Goal: Task Accomplishment & Management: Manage account settings

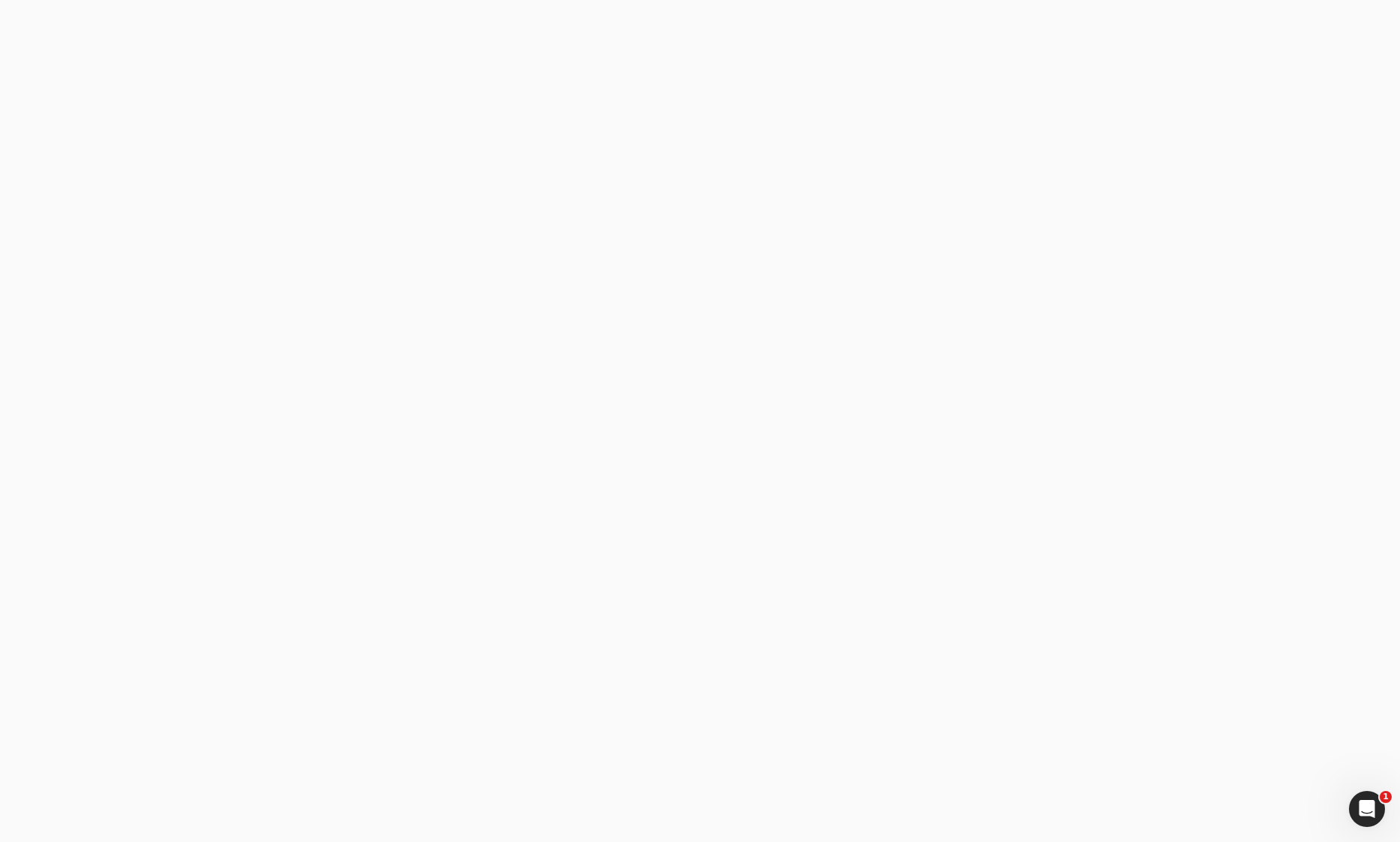
type email "[EMAIL_ADDRESS][DOMAIN_NAME]"
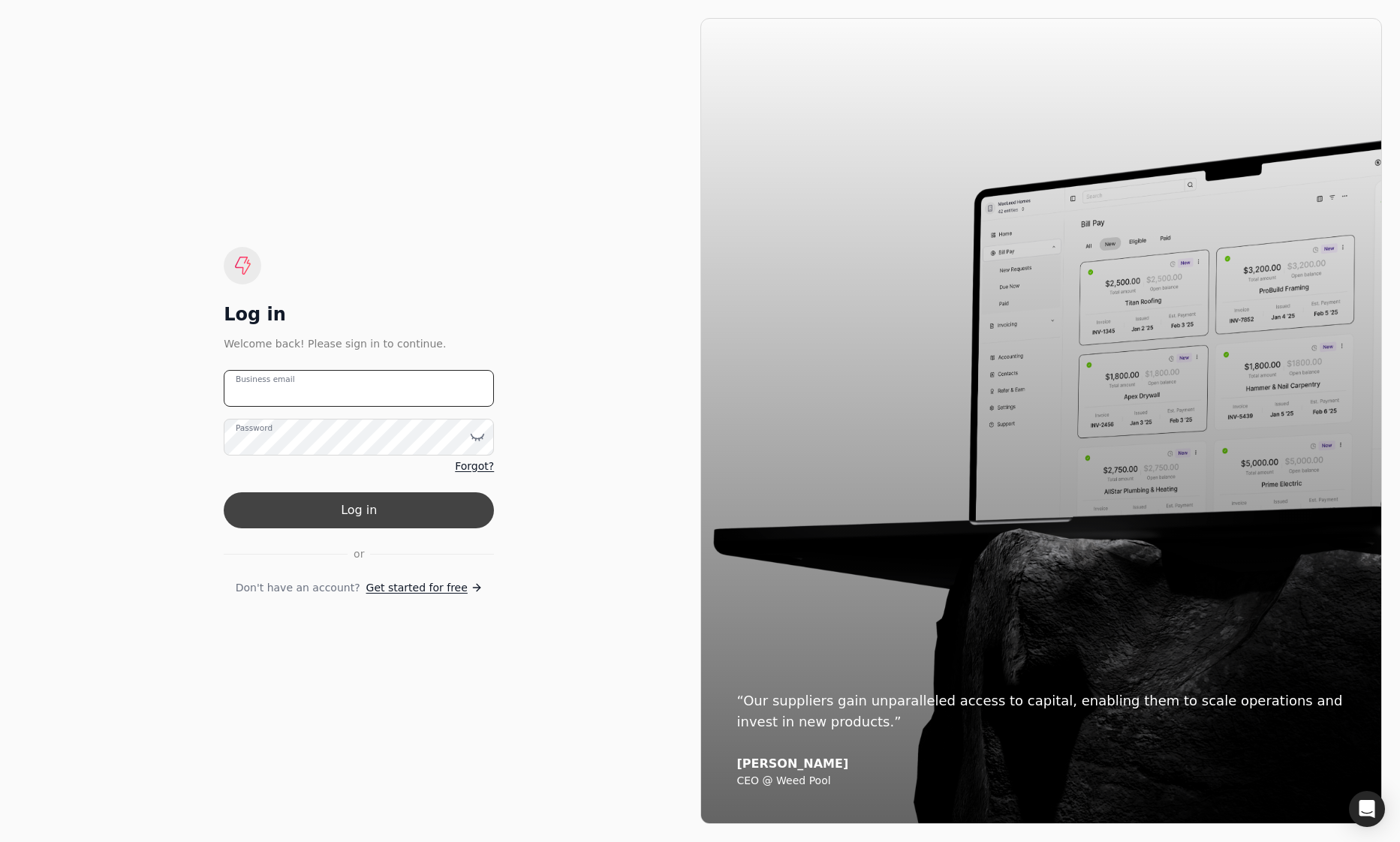
type email "[EMAIL_ADDRESS][DOMAIN_NAME]"
click at [455, 497] on button "Log in" at bounding box center [359, 510] width 270 height 36
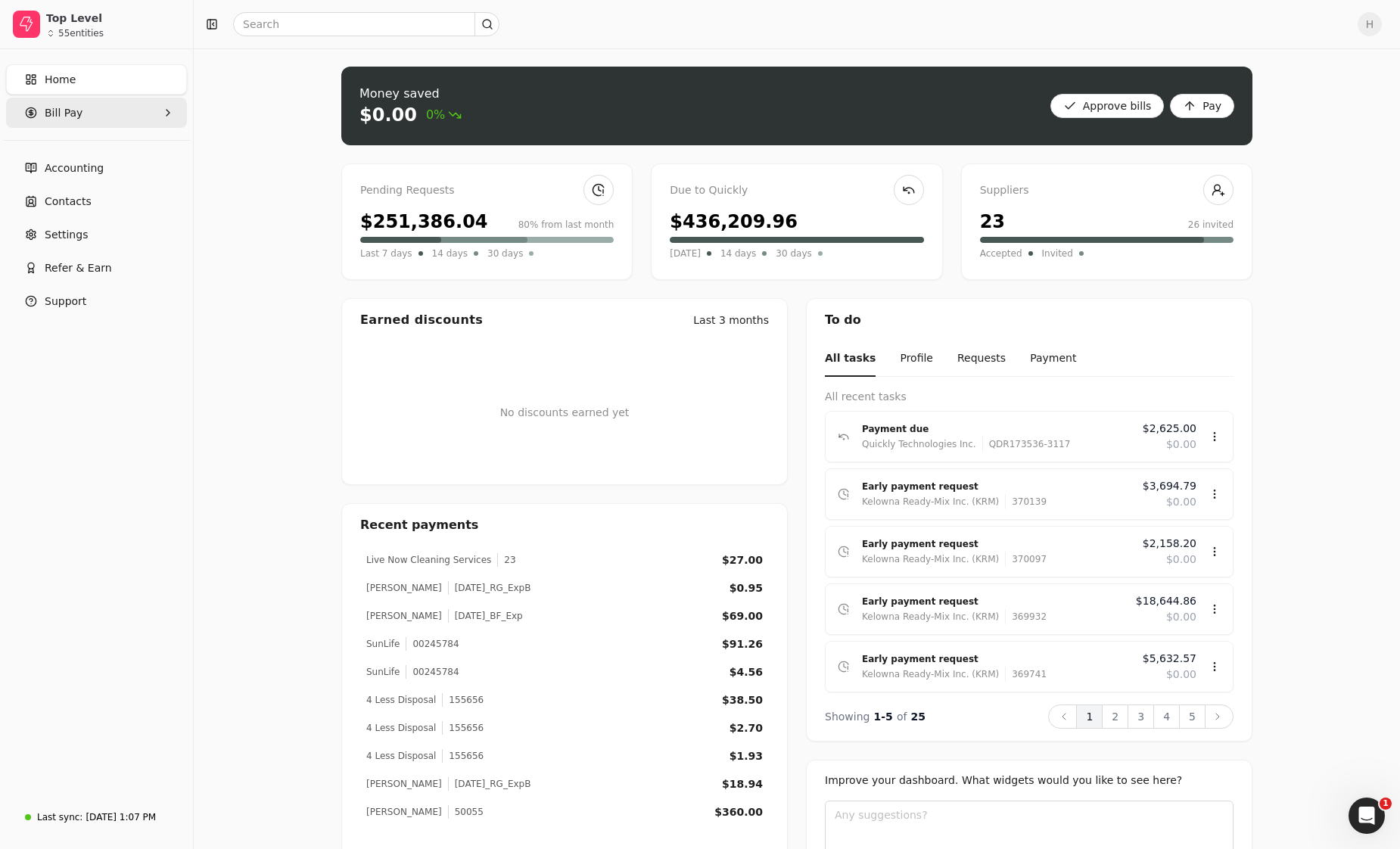
click at [66, 107] on span "Bill Pay" at bounding box center [63, 112] width 38 height 16
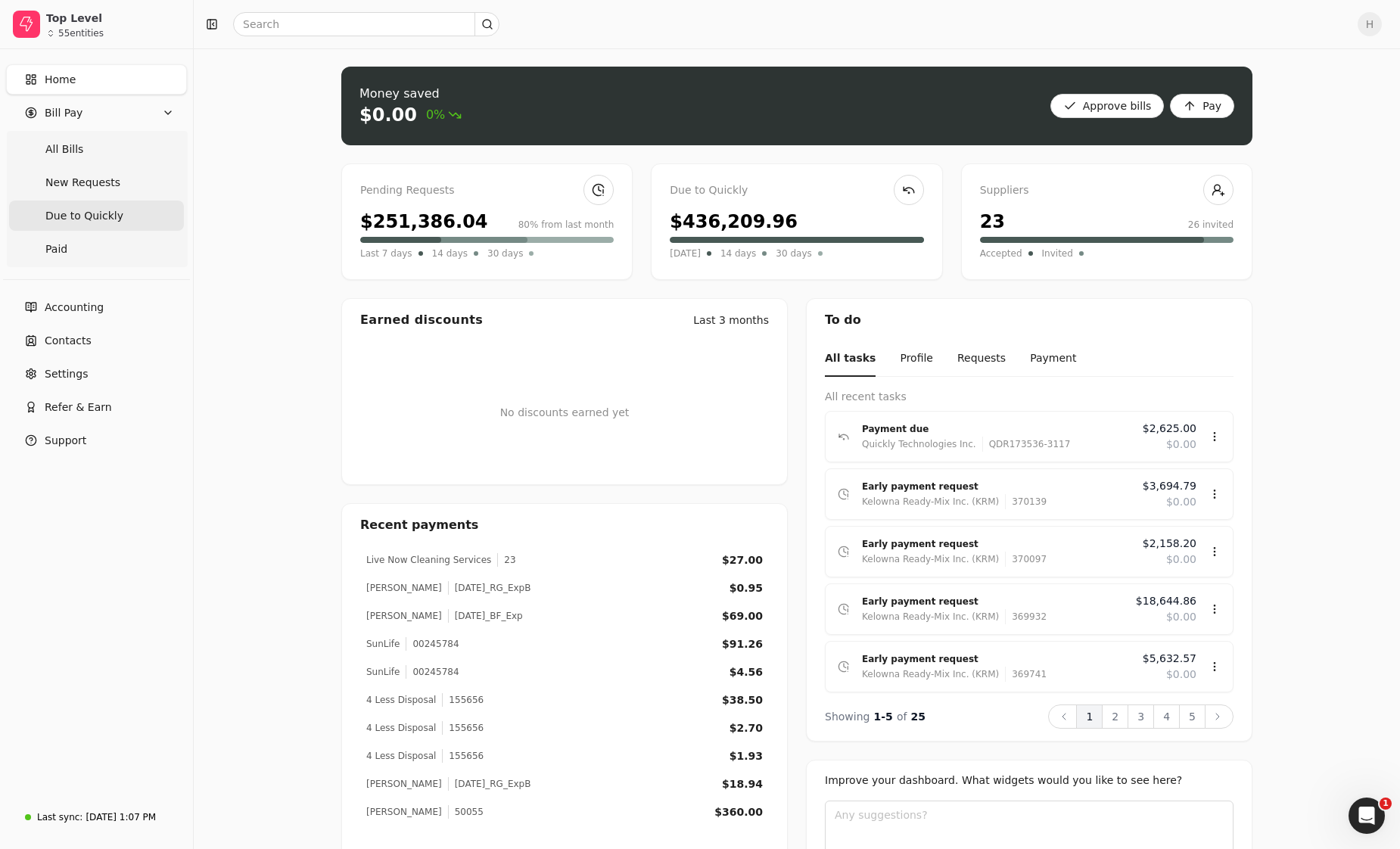
click at [99, 211] on span "Due to Quickly" at bounding box center [85, 216] width 78 height 16
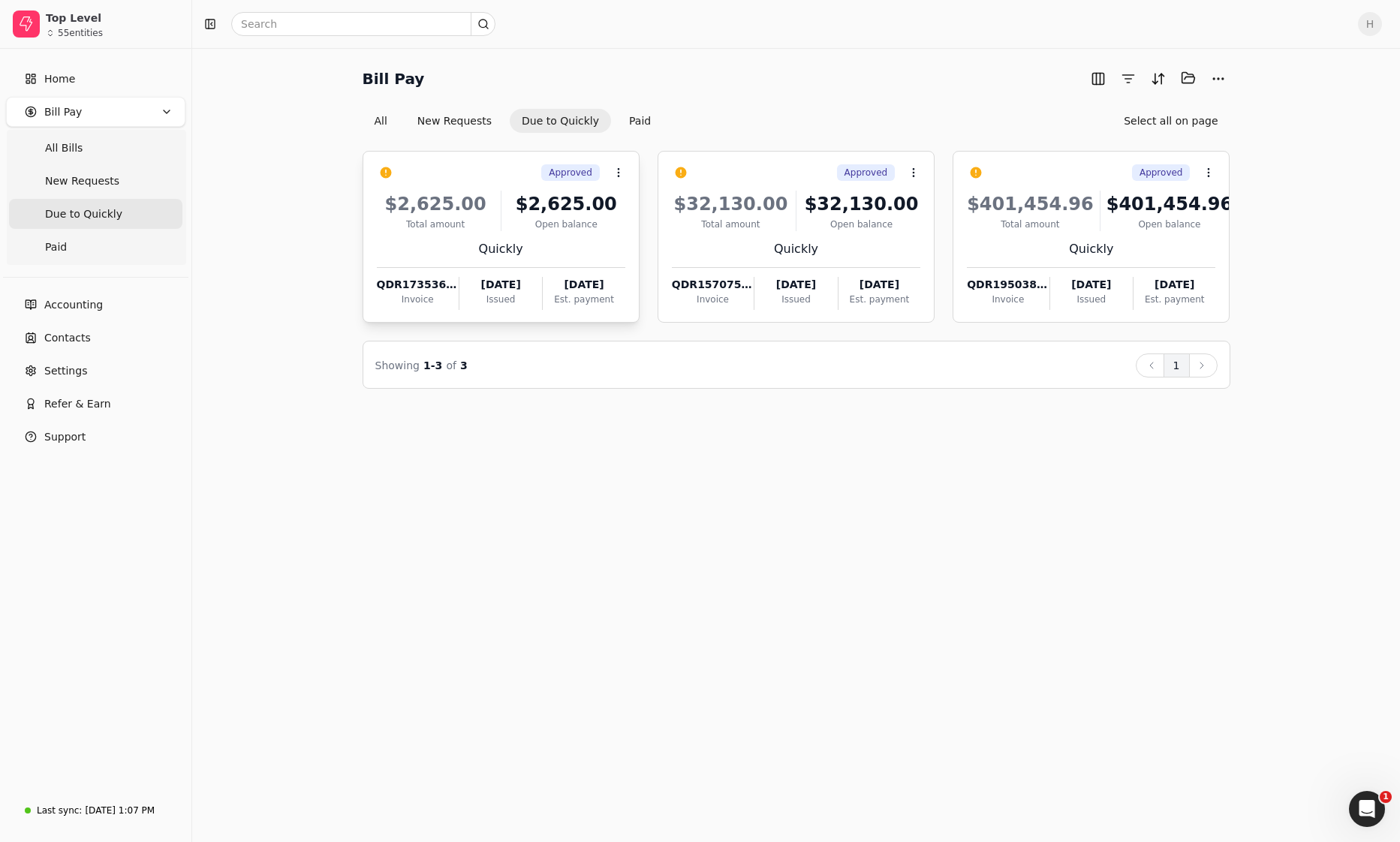
click at [599, 236] on div "$2,625.00 Total amount $2,625.00 Open balance Quickly QDR173536-3117 Invoice Au…" at bounding box center [501, 246] width 248 height 128
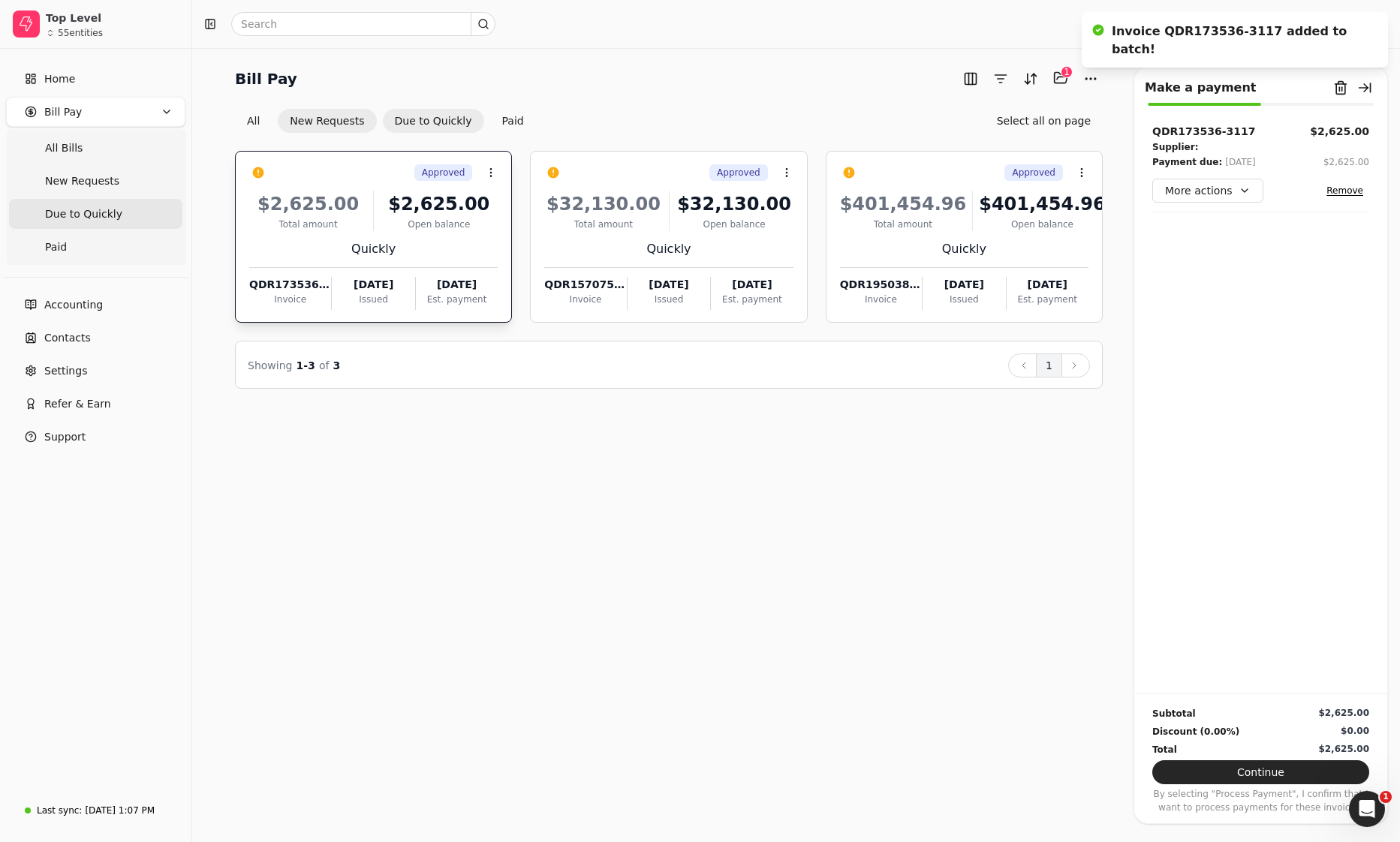
click at [310, 118] on button "New Requests" at bounding box center [326, 121] width 98 height 24
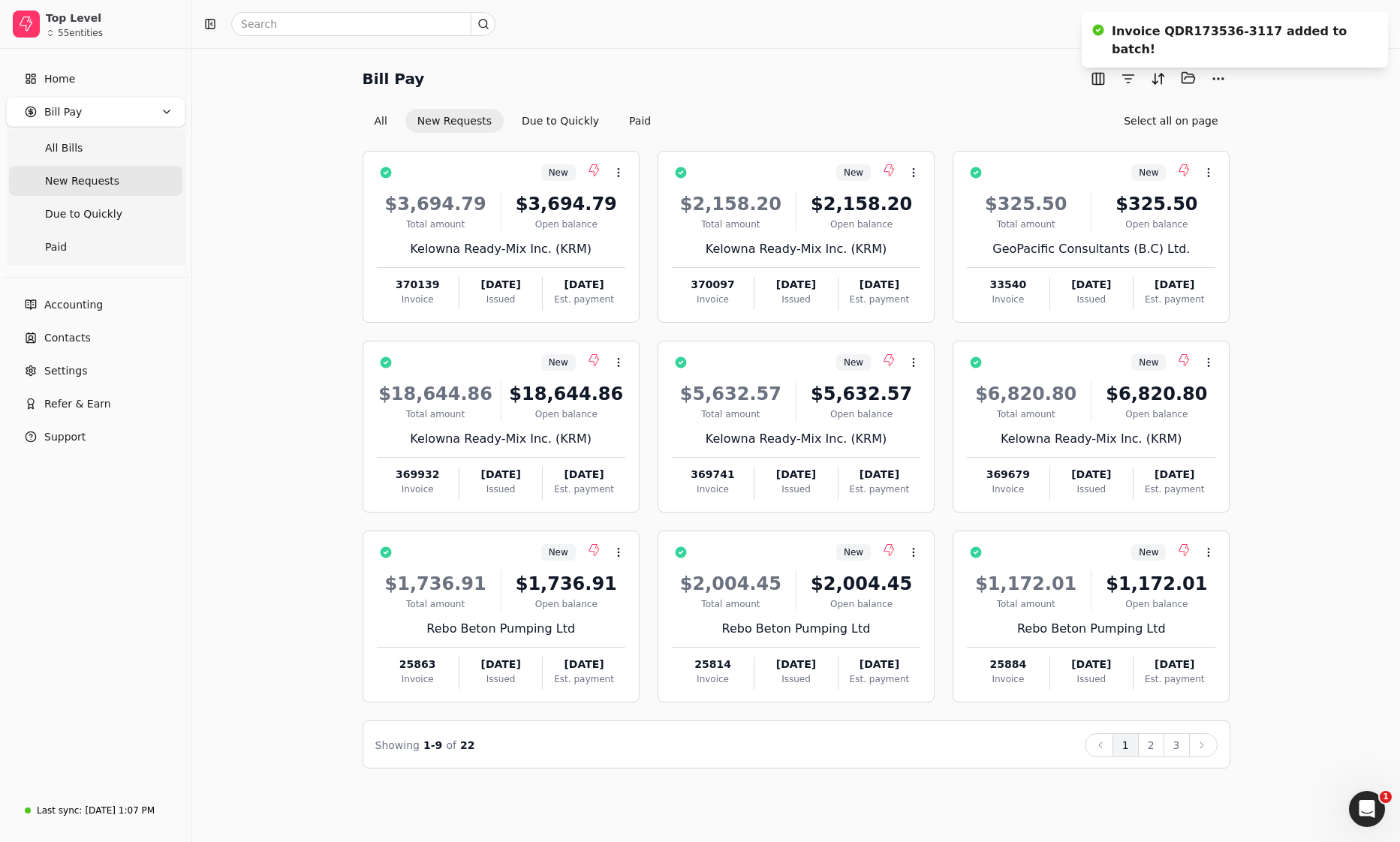
click at [485, 223] on div "Total amount" at bounding box center [435, 225] width 118 height 13
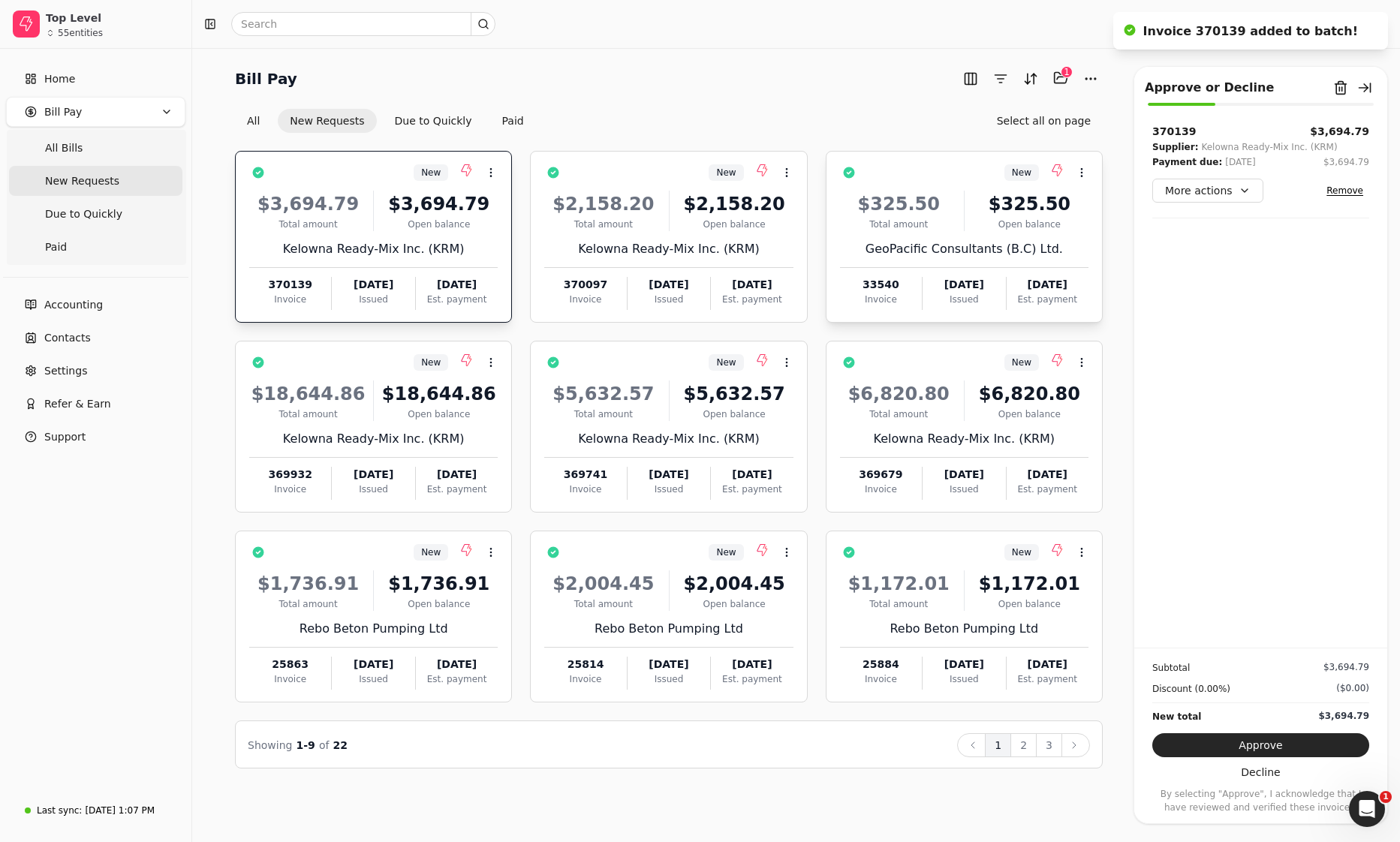
click at [906, 249] on div "GeoPacific Consultants (B.C) Ltd." at bounding box center [965, 248] width 248 height 18
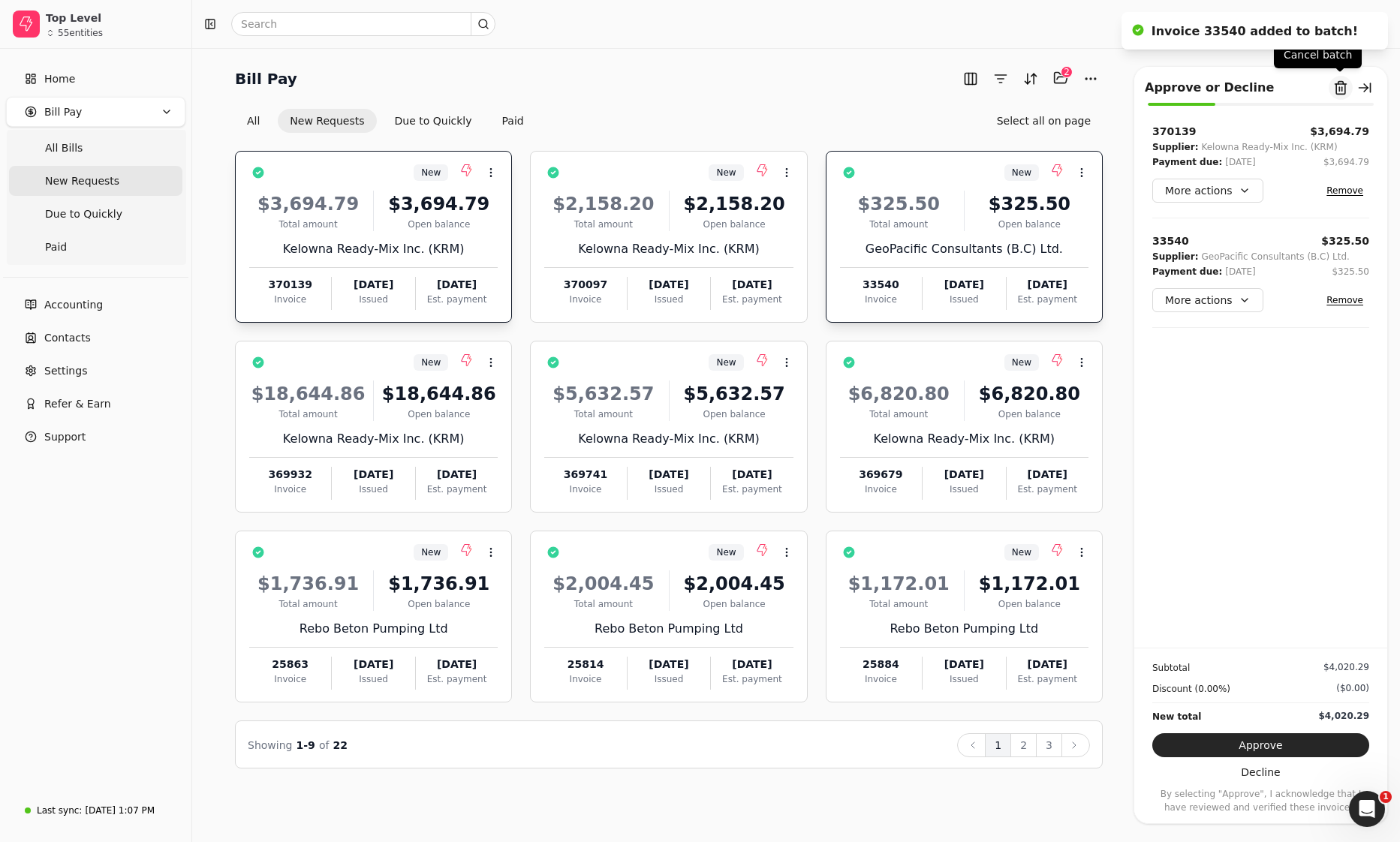
click at [1339, 90] on button "Remove from batch" at bounding box center [1340, 87] width 24 height 24
click at [1344, 174] on button "Yes" at bounding box center [1356, 170] width 26 height 18
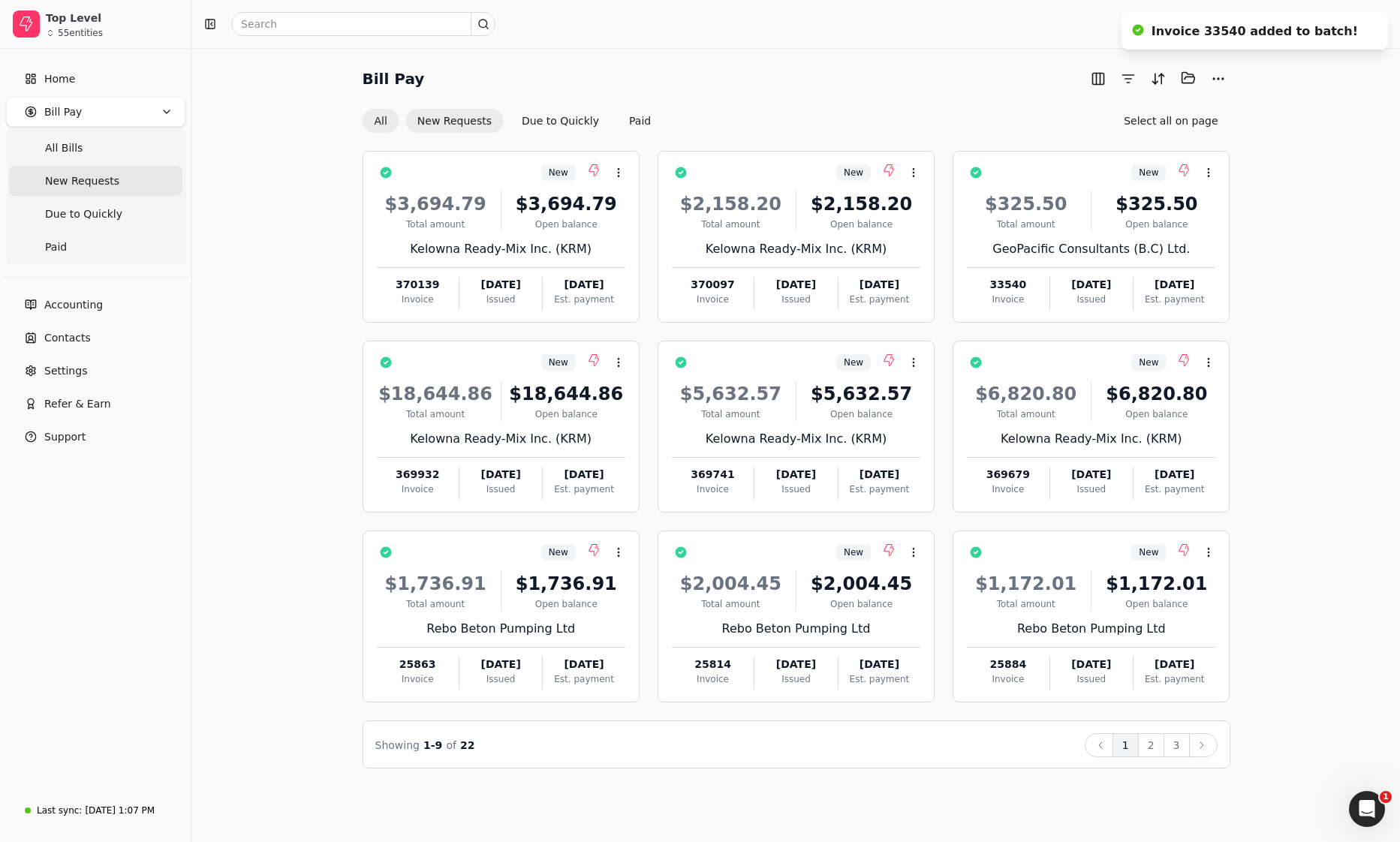
click at [383, 122] on button "All" at bounding box center [381, 121] width 37 height 24
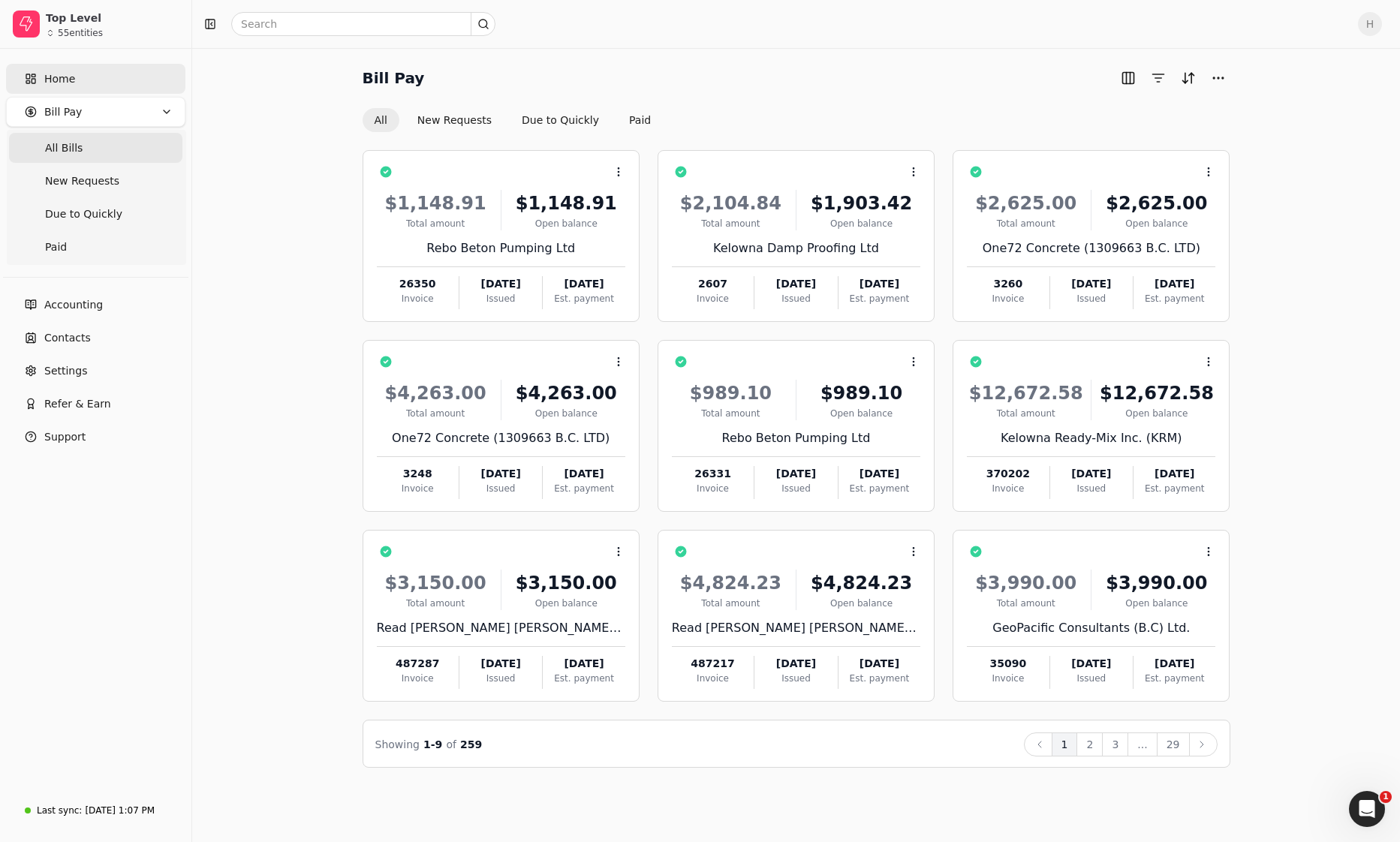
click at [38, 78] on link "Home" at bounding box center [96, 79] width 180 height 30
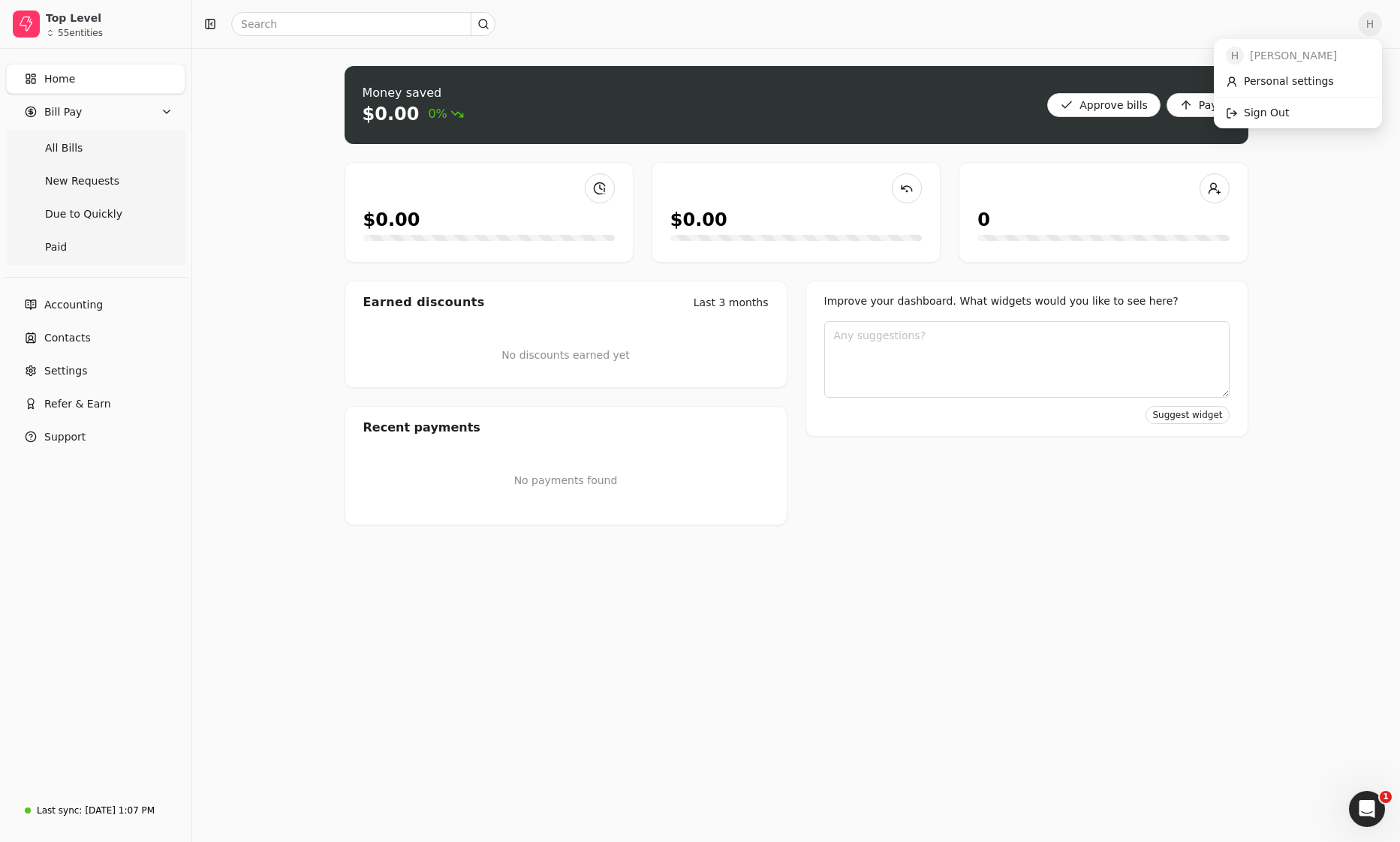
click at [1370, 23] on span "H" at bounding box center [1370, 23] width 24 height 24
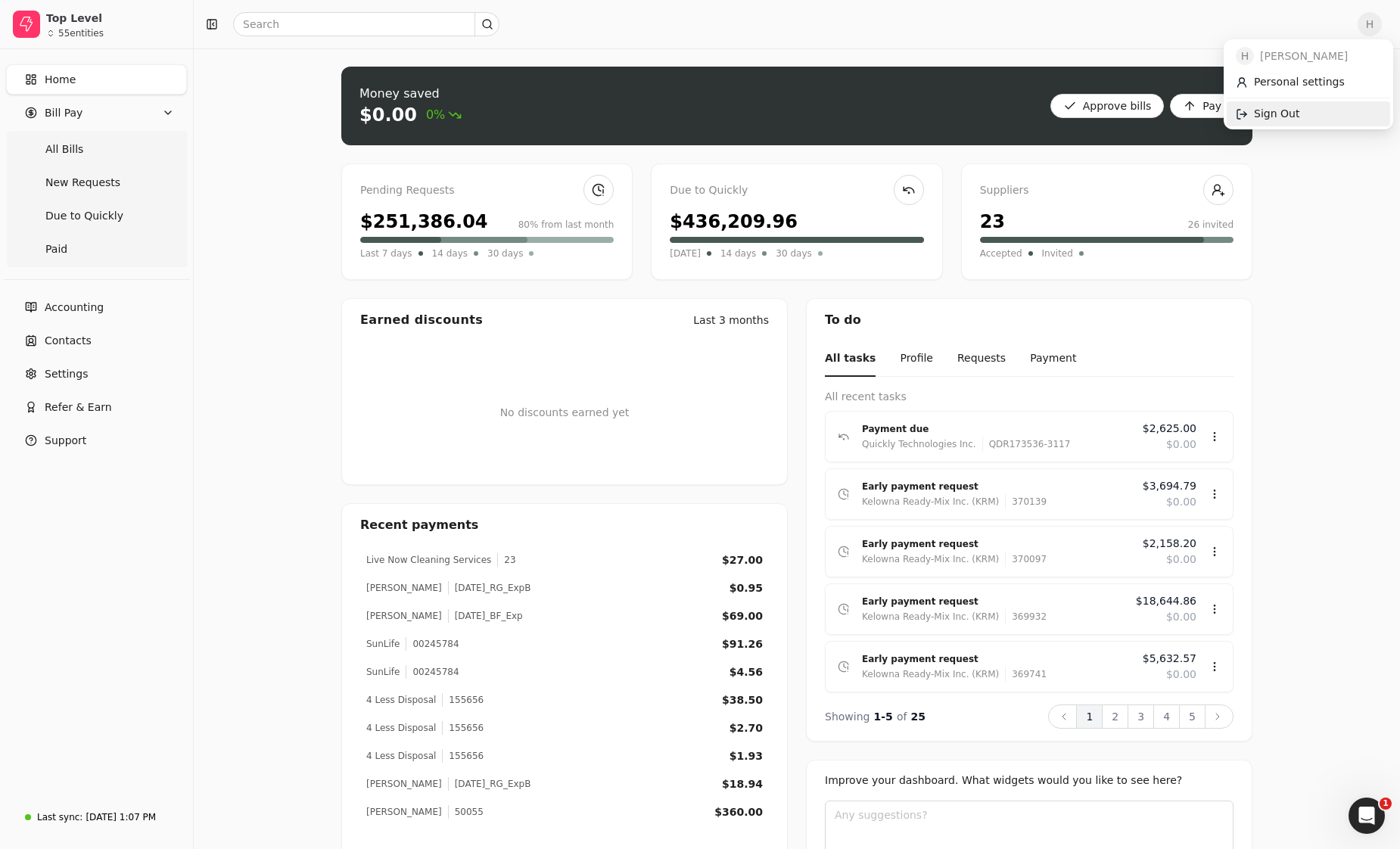
click at [1331, 123] on link "Sign Out" at bounding box center [1308, 114] width 163 height 25
